Goal: Task Accomplishment & Management: Use online tool/utility

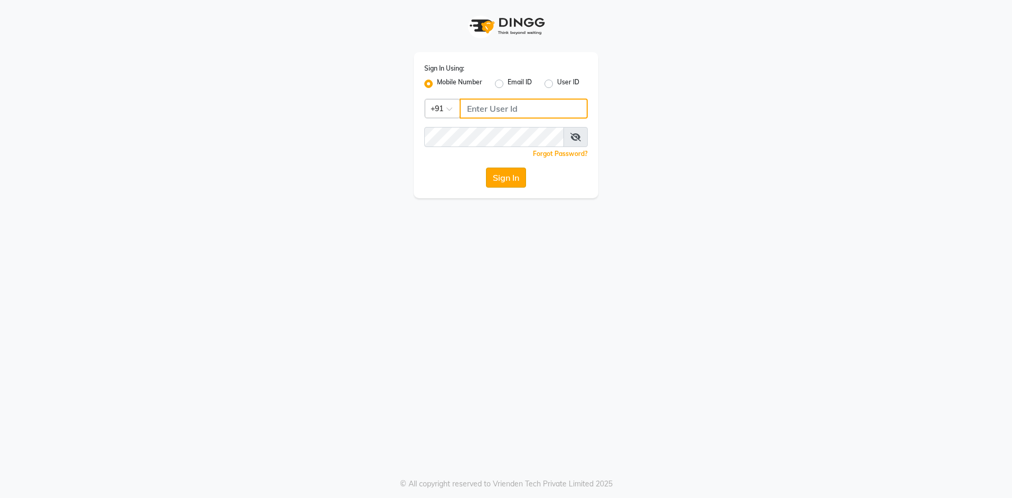
type input "9175267929"
click at [496, 185] on button "Sign In" at bounding box center [506, 178] width 40 height 20
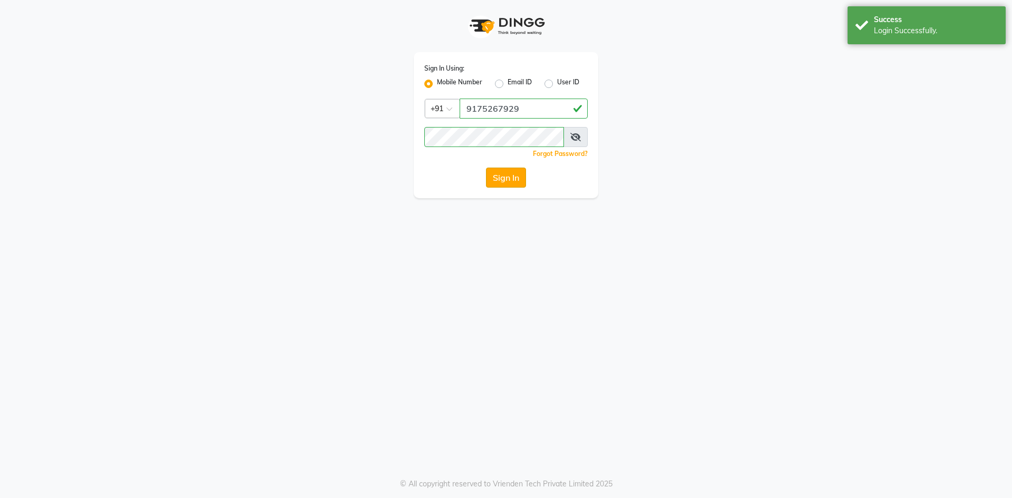
click at [495, 174] on button "Sign In" at bounding box center [506, 178] width 40 height 20
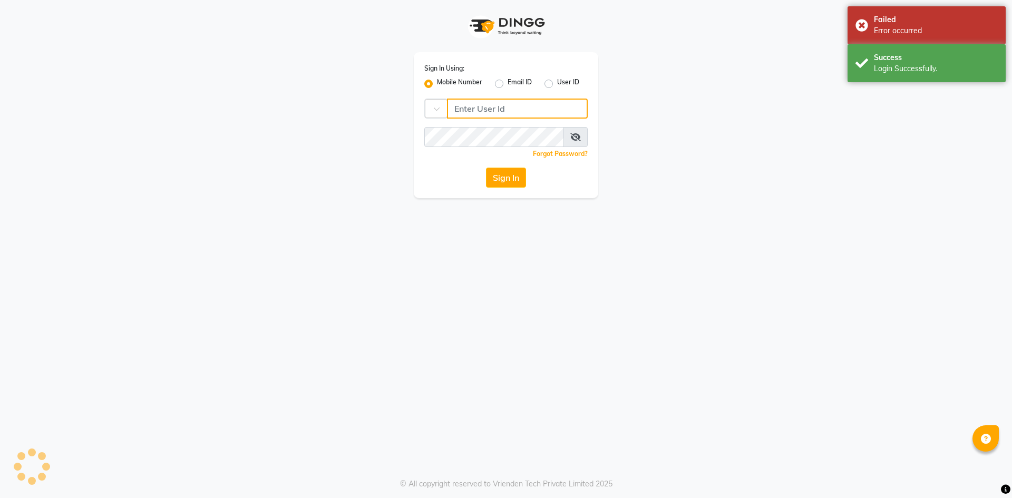
type input "9175267929"
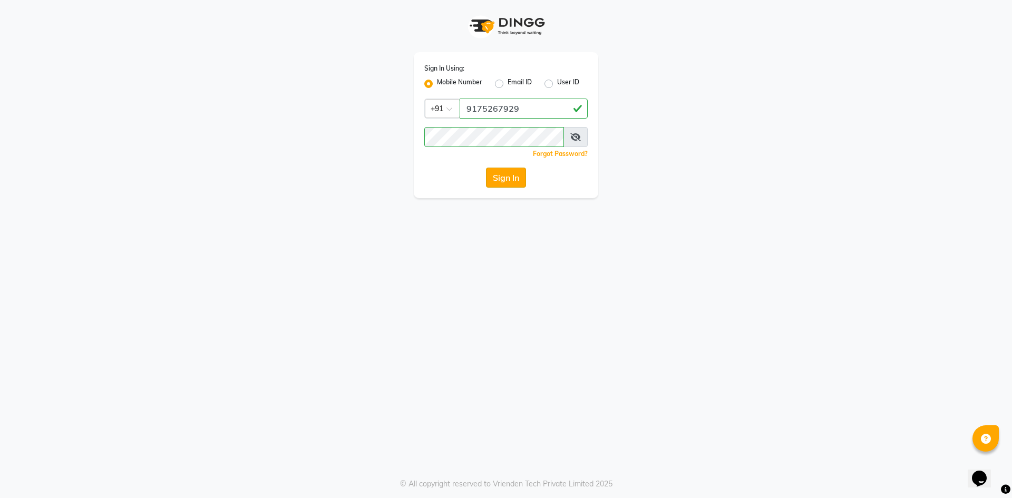
click at [510, 179] on button "Sign In" at bounding box center [506, 178] width 40 height 20
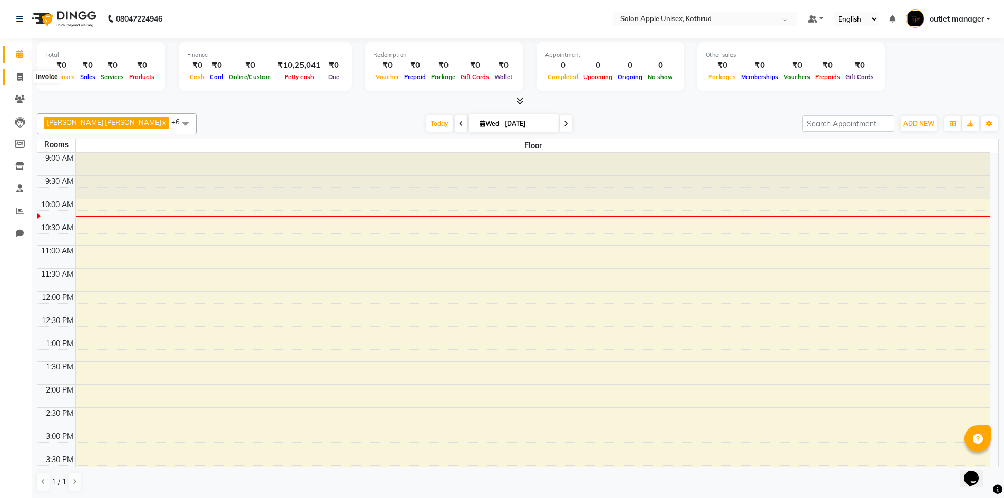
click at [22, 79] on icon at bounding box center [20, 77] width 6 height 8
select select "service"
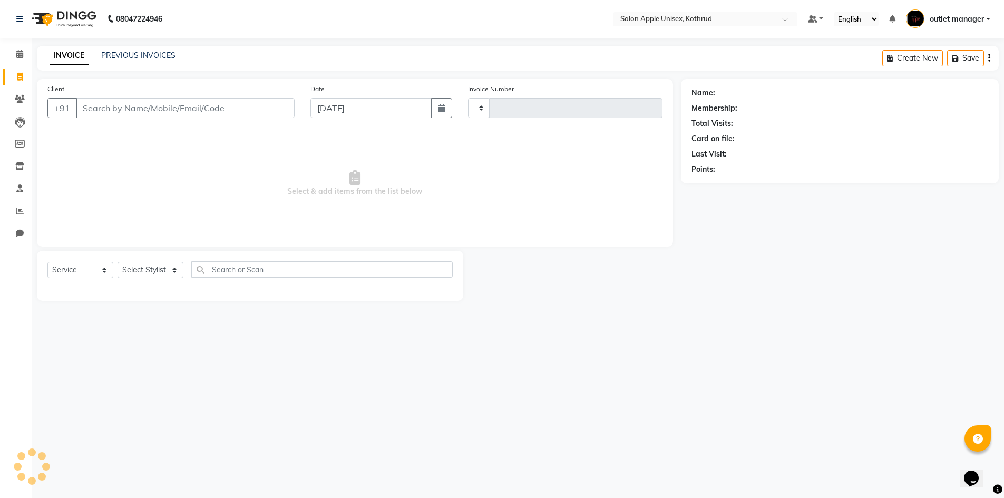
type input "0997"
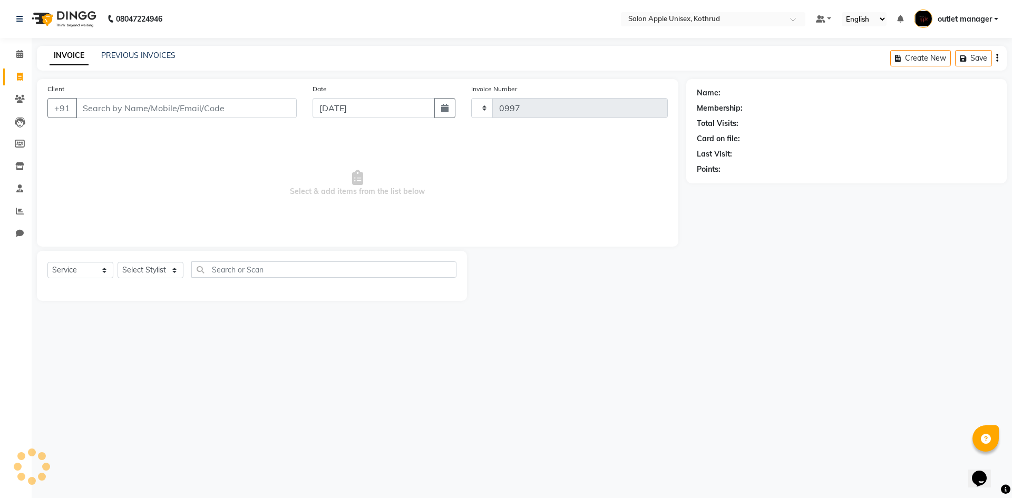
select select "139"
